Goal: Task Accomplishment & Management: Manage account settings

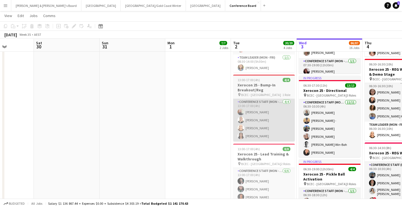
scroll to position [0, 163]
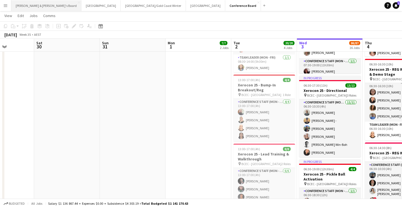
click at [35, 9] on button "[PERSON_NAME] & [PERSON_NAME]'s Board Close" at bounding box center [46, 5] width 70 height 11
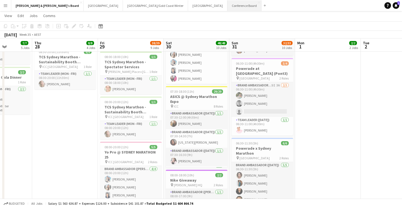
click at [228, 4] on button "Conference Board Close" at bounding box center [245, 5] width 34 height 11
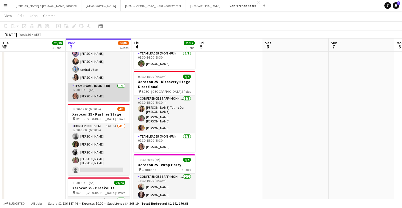
scroll to position [0, 131]
click at [100, 93] on app-card-role "Team Leader (Mon - Fri) [DATE] 12:30-16:30 (4h) [PERSON_NAME]" at bounding box center [99, 92] width 62 height 19
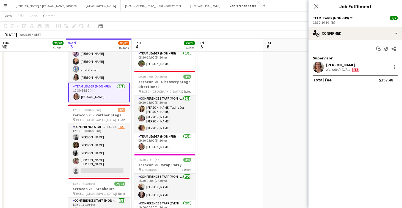
click at [342, 71] on div "7.1km" at bounding box center [346, 69] width 11 height 4
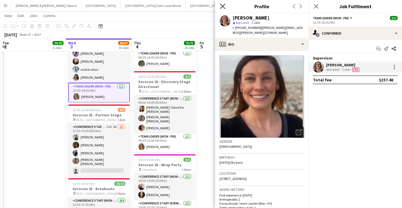
click at [222, 7] on icon at bounding box center [222, 6] width 5 height 5
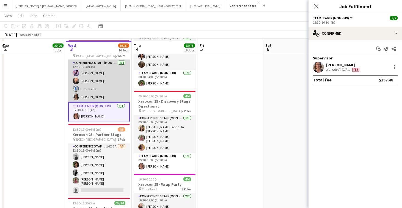
scroll to position [903, 0]
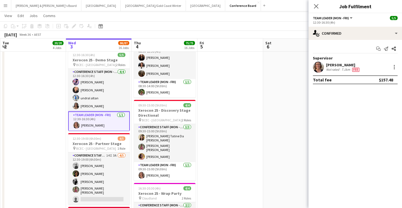
click at [334, 71] on div "Not rated" at bounding box center [333, 69] width 14 height 4
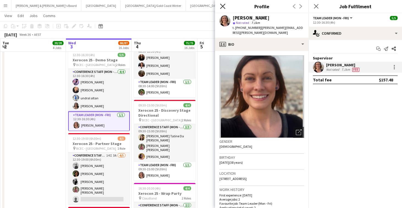
click at [224, 7] on icon at bounding box center [222, 6] width 5 height 5
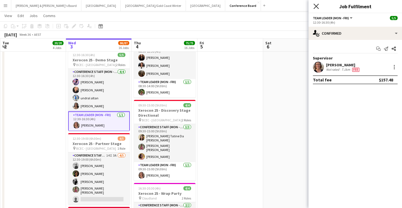
click at [318, 7] on icon "Close pop-in" at bounding box center [316, 6] width 5 height 5
